Goal: Use online tool/utility: Utilize a website feature to perform a specific function

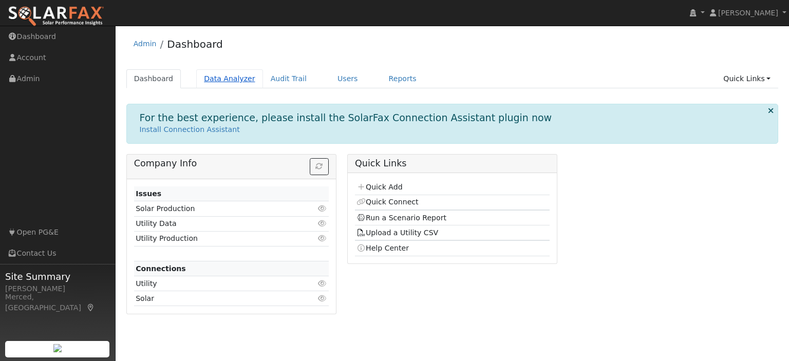
click at [234, 75] on link "Data Analyzer" at bounding box center [229, 78] width 67 height 19
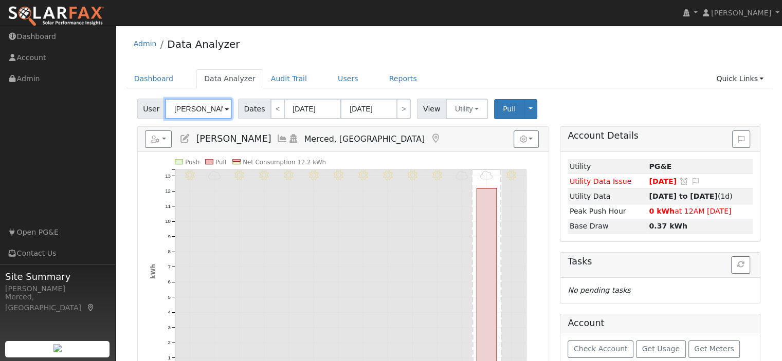
click at [206, 109] on input "[PERSON_NAME]" at bounding box center [198, 109] width 67 height 21
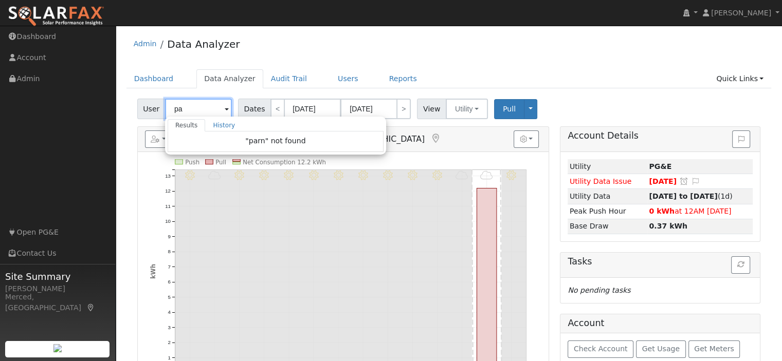
type input "p"
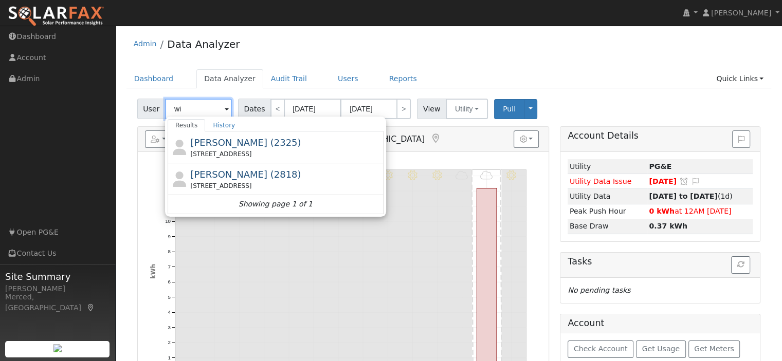
type input "w"
click at [288, 141] on div "[PERSON_NAME] & [PERSON_NAME] [STREET_ADDRESS]" at bounding box center [285, 147] width 191 height 23
type input "[PERSON_NAME] & [PERSON_NAME]"
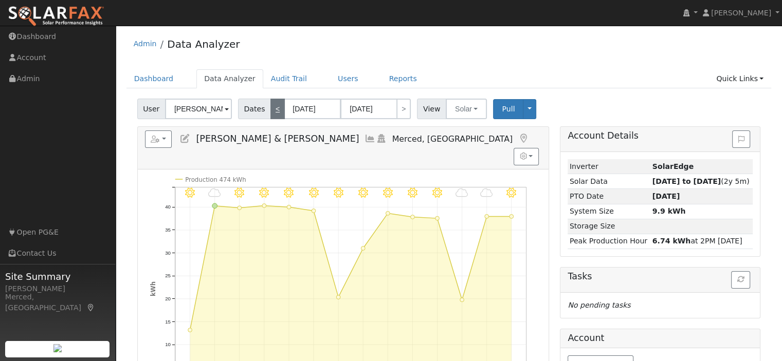
click at [271, 114] on link "<" at bounding box center [277, 109] width 14 height 21
type input "[DATE]"
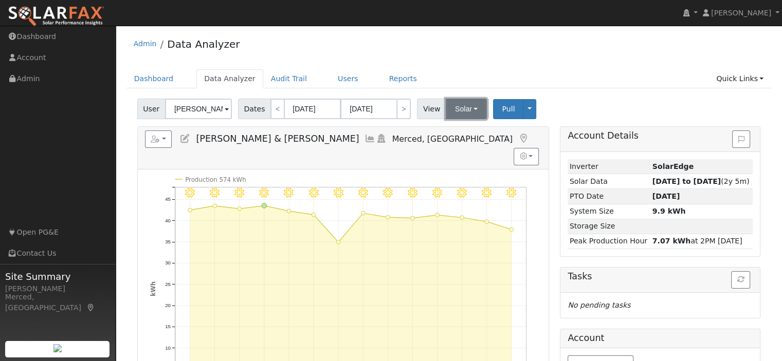
click at [460, 111] on button "Solar" at bounding box center [466, 109] width 41 height 21
click at [469, 131] on link "Utility" at bounding box center [478, 131] width 71 height 14
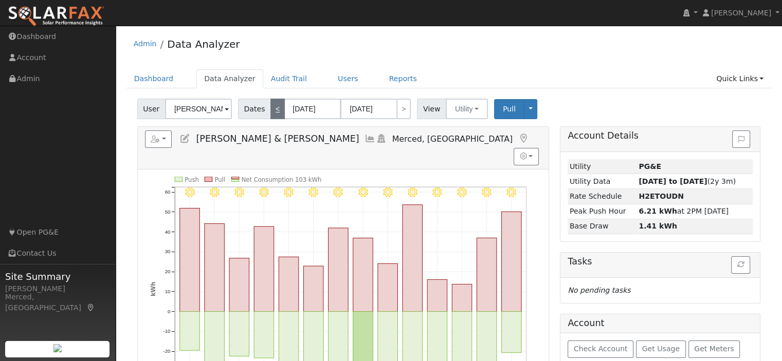
click at [273, 111] on link "<" at bounding box center [277, 109] width 14 height 21
type input "[DATE]"
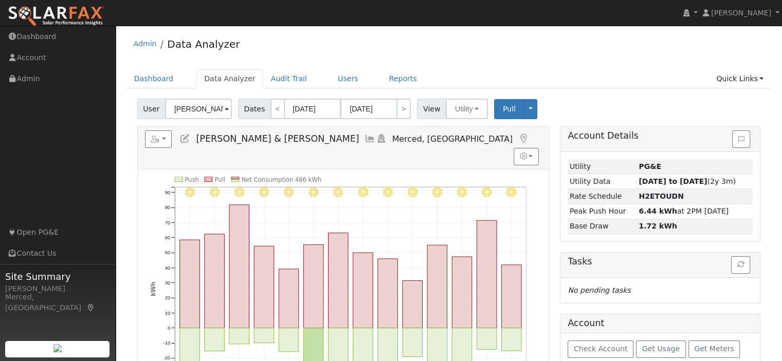
click at [261, 106] on span "Dates" at bounding box center [254, 109] width 33 height 21
click at [270, 110] on link "<" at bounding box center [277, 109] width 14 height 21
type input "[DATE]"
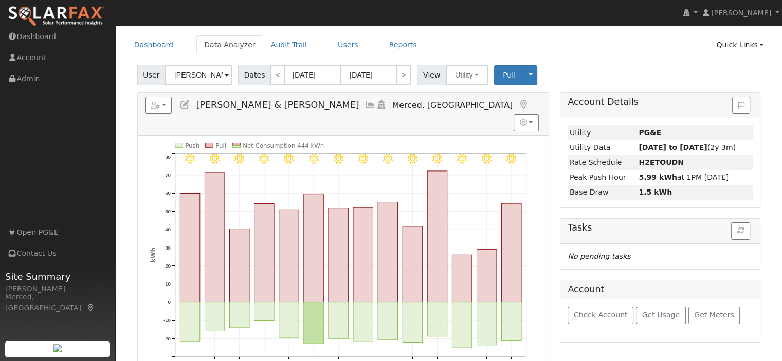
scroll to position [51, 0]
